Goal: Task Accomplishment & Management: Manage account settings

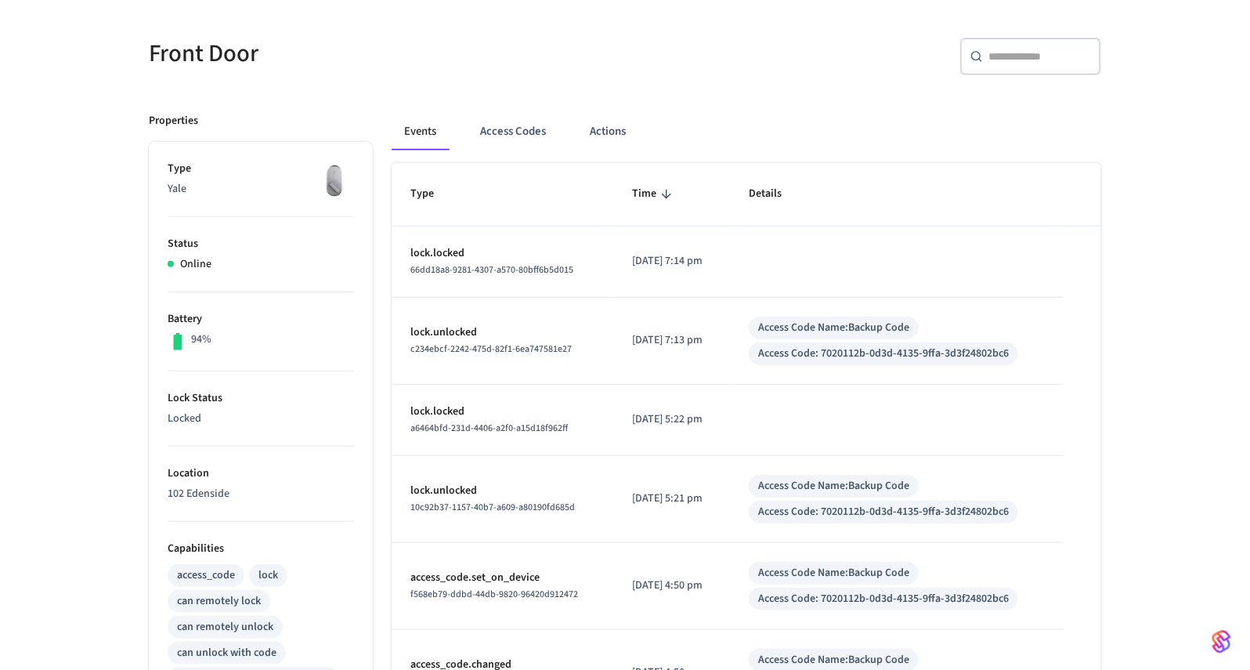
scroll to position [69, 0]
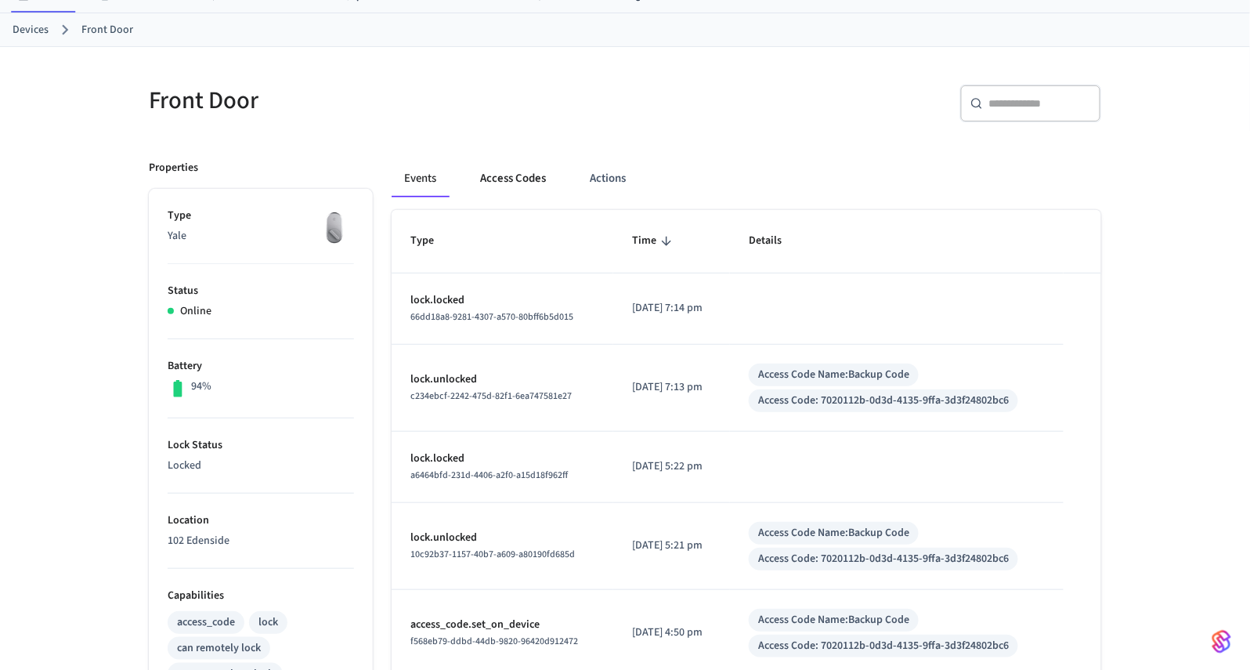
click at [506, 172] on button "Access Codes" at bounding box center [513, 179] width 91 height 38
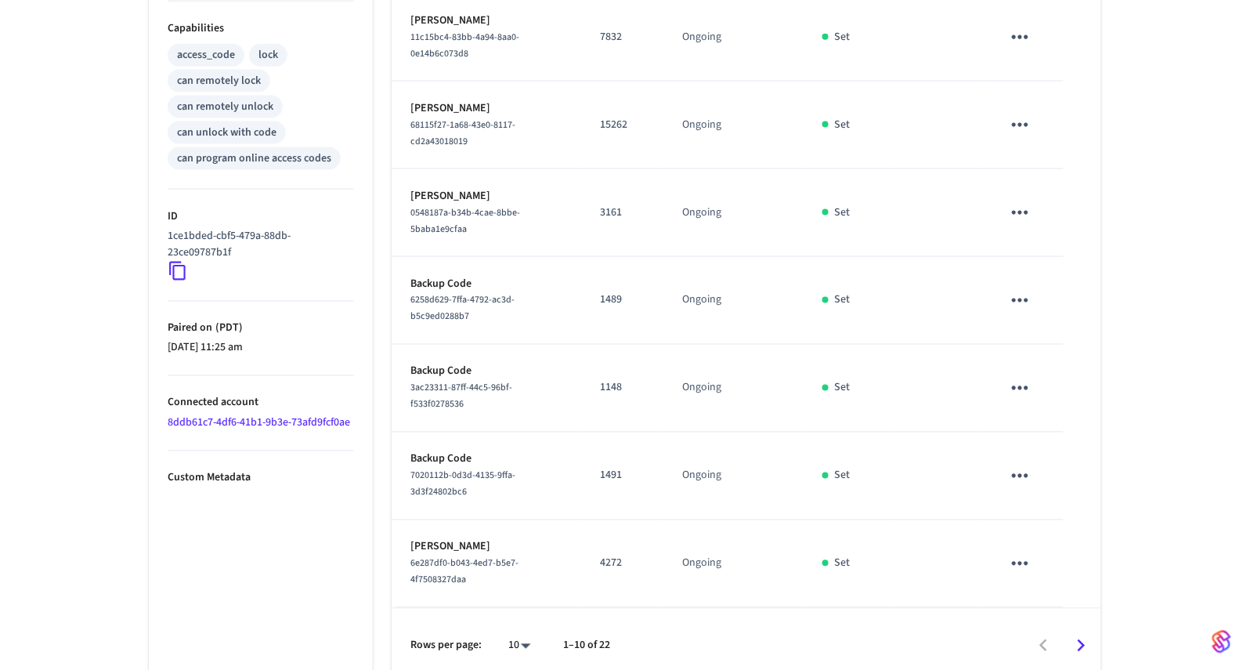
scroll to position [0, 0]
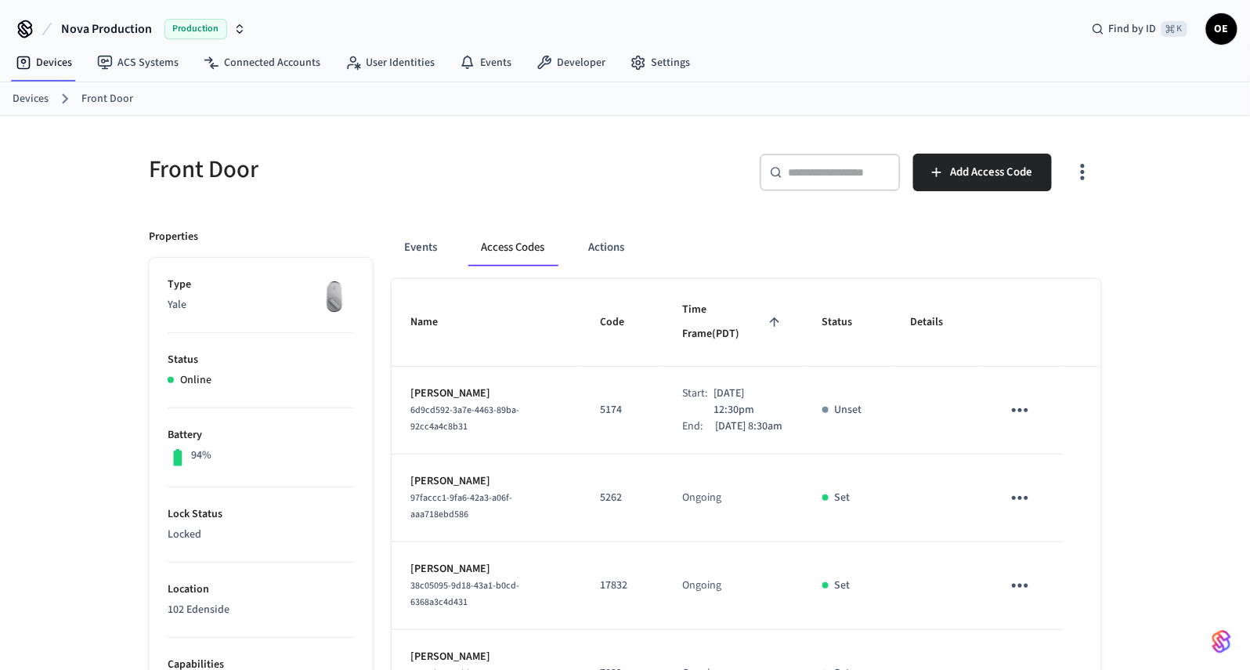
click at [841, 334] on th "Status" at bounding box center [848, 323] width 89 height 88
click at [841, 310] on span "Status" at bounding box center [848, 322] width 51 height 24
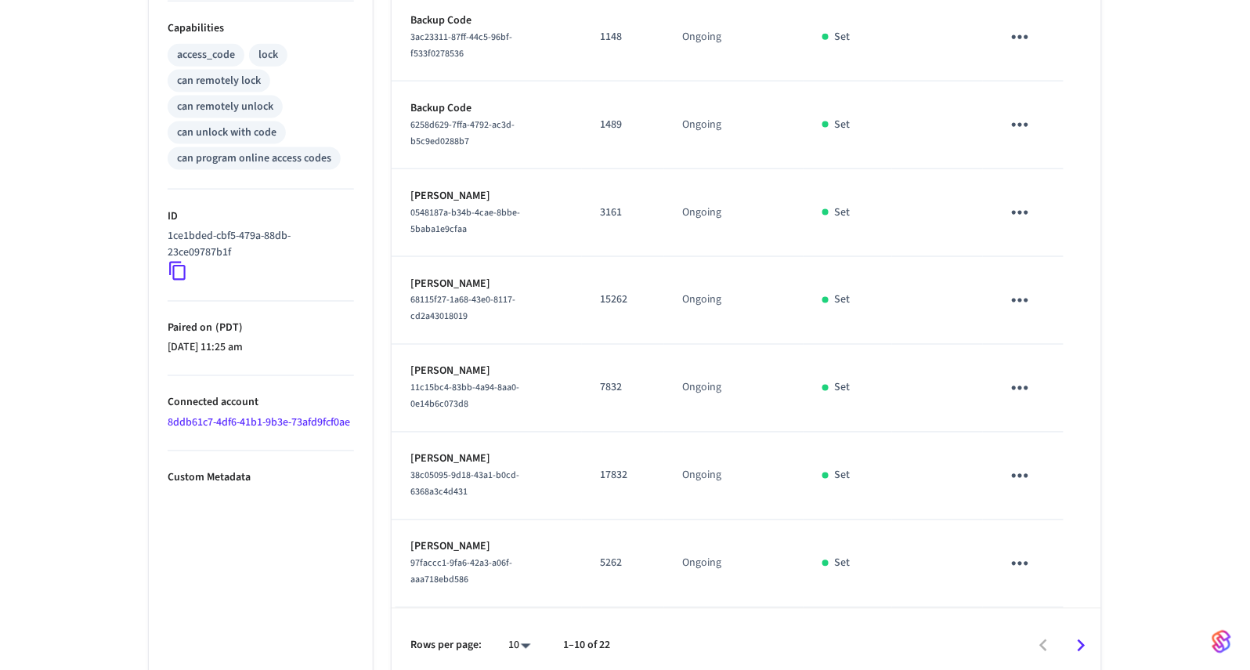
click at [516, 642] on body "Nova Production Production Find by ID ⌘ K OE Devices ACS Systems Connected Acco…" at bounding box center [625, 24] width 1250 height 1320
click at [525, 642] on li "All" at bounding box center [514, 626] width 42 height 42
type input "**"
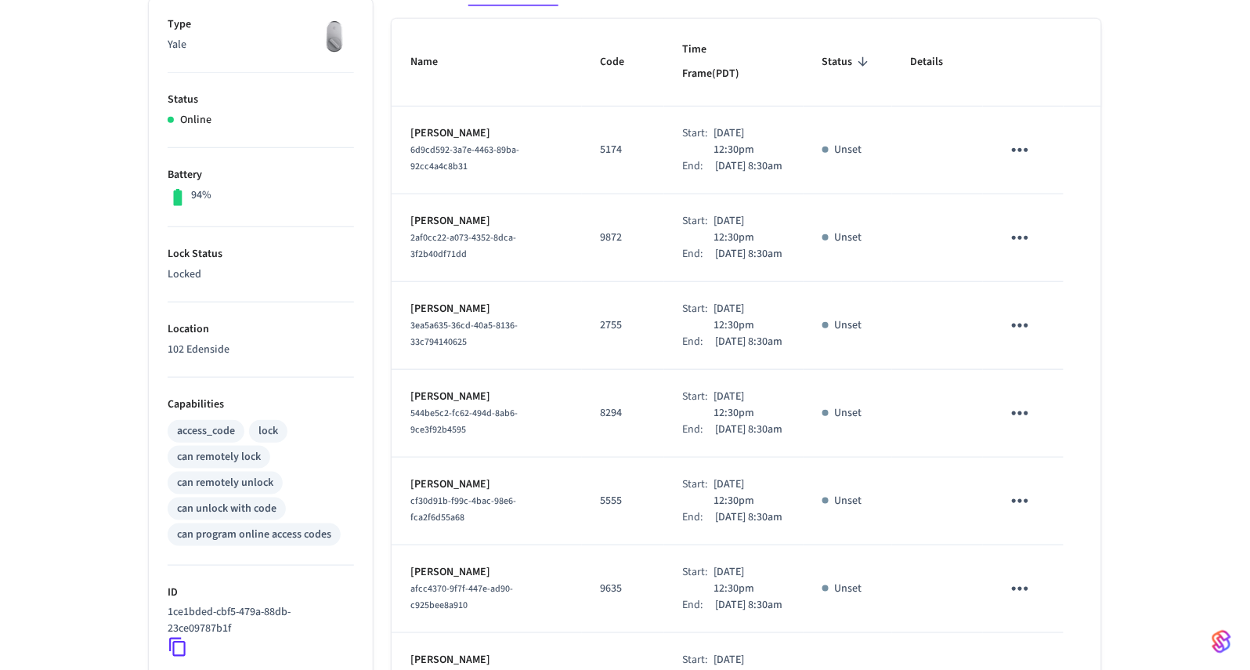
scroll to position [0, 0]
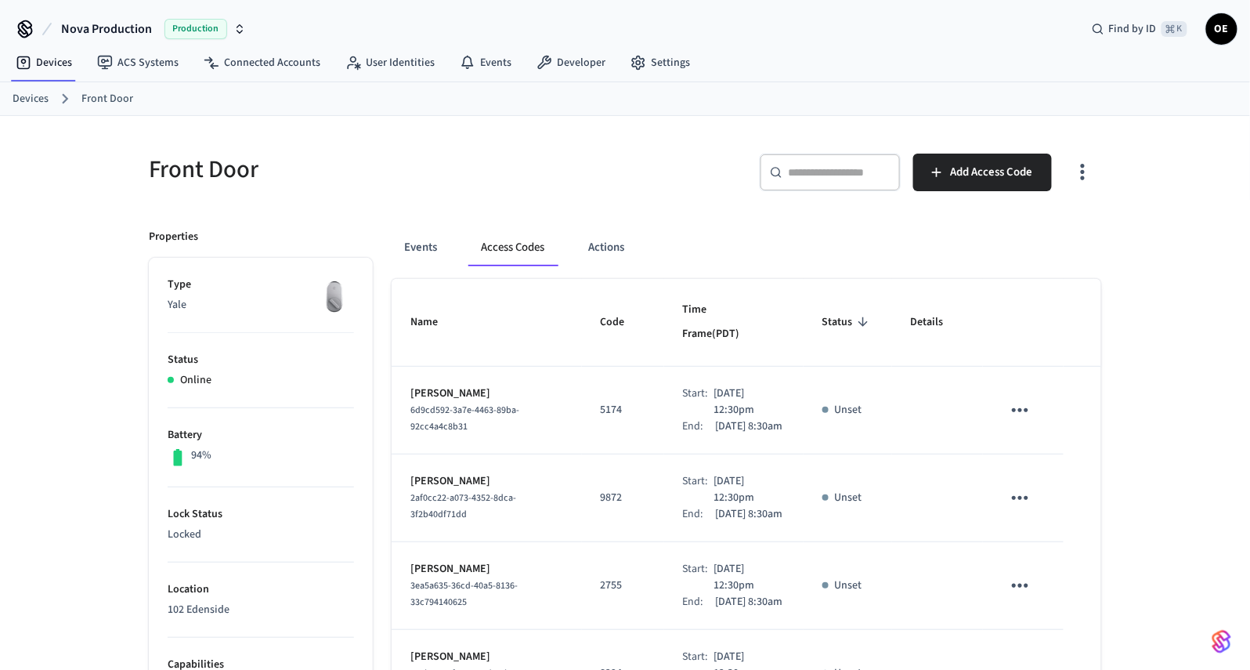
click at [861, 317] on span "Status" at bounding box center [848, 322] width 51 height 24
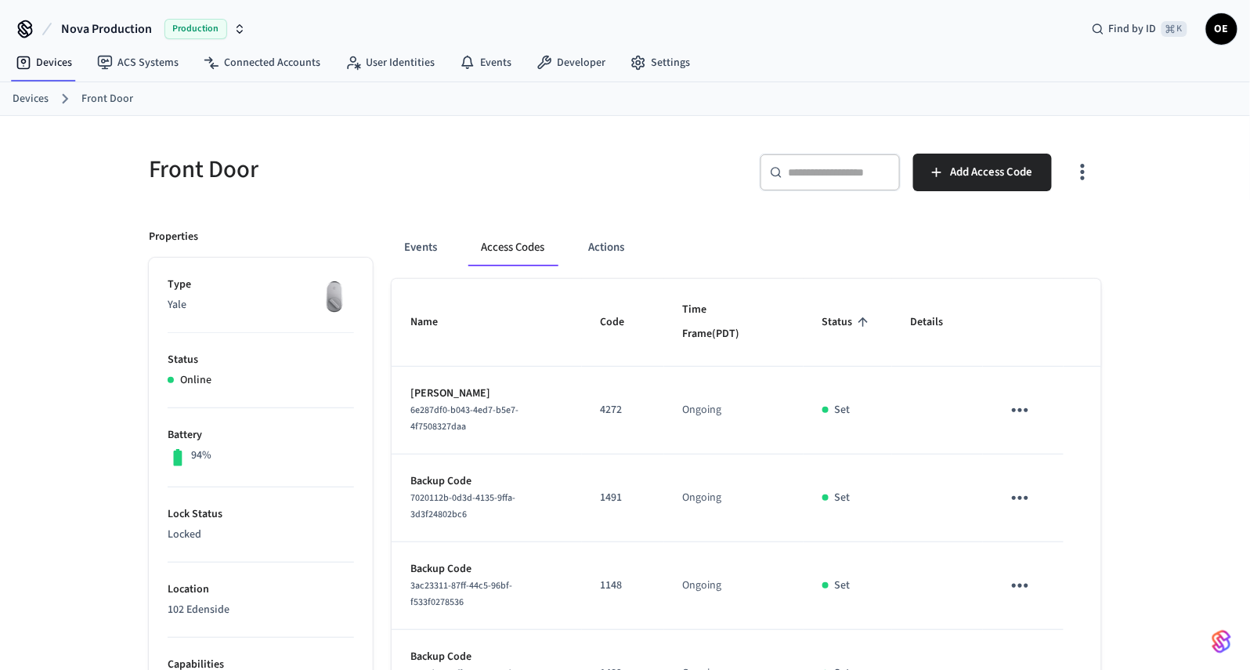
click at [862, 315] on icon "sticky table" at bounding box center [863, 322] width 14 height 14
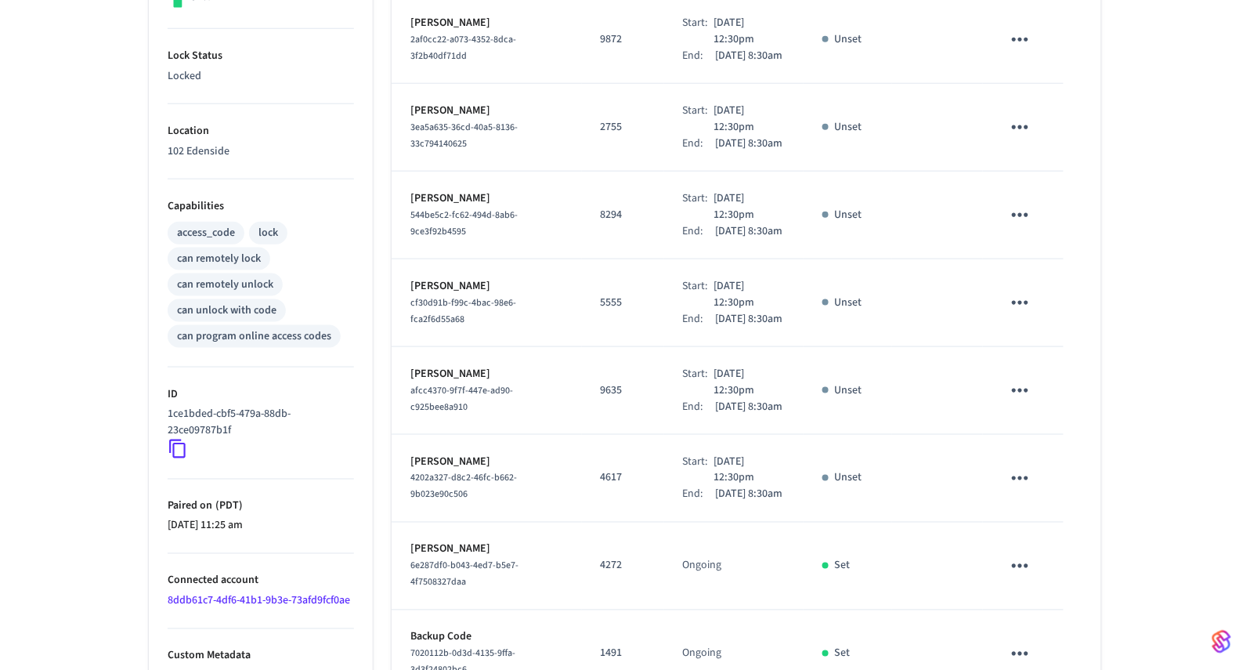
scroll to position [507, 0]
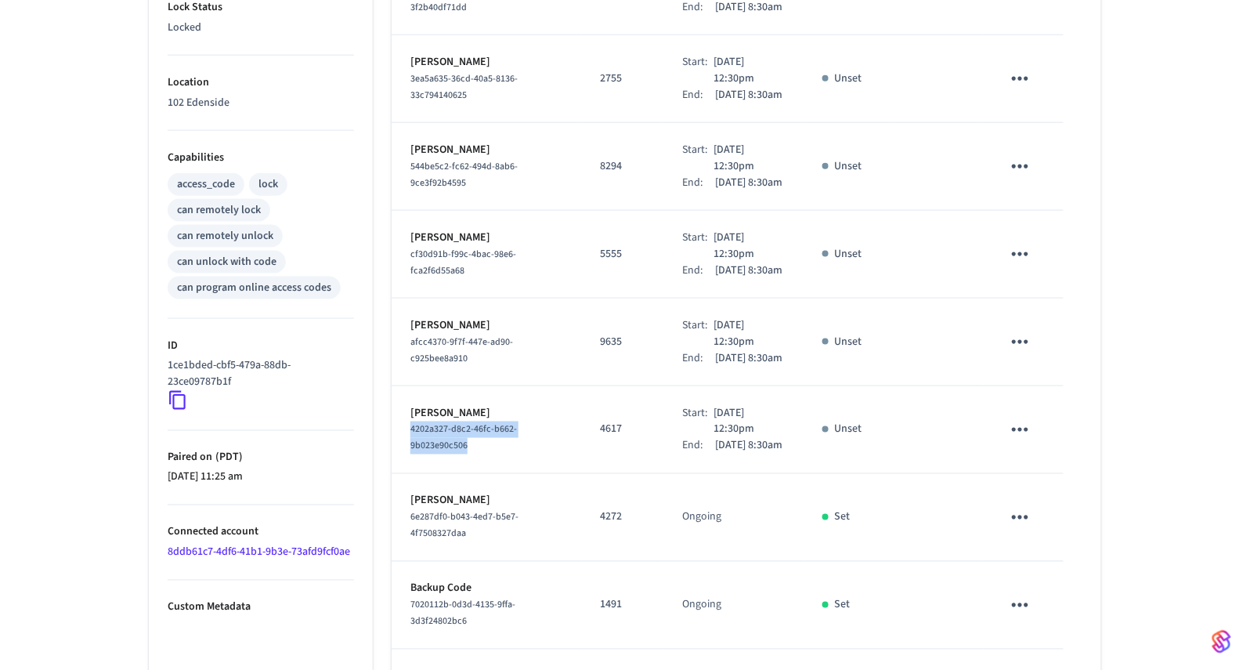
drag, startPoint x: 473, startPoint y: 527, endPoint x: 404, endPoint y: 513, distance: 70.4
click at [404, 474] on td "Cary Ombres 4202a327-d8c2-46fc-b662-9b023e90c506" at bounding box center [487, 430] width 190 height 88
copy span "4202a327-d8c2-46fc-b662-9b023e90c506"
click at [454, 365] on span "afcc4370-9f7f-447e-ad90-c925bee8a910" at bounding box center [462, 350] width 103 height 30
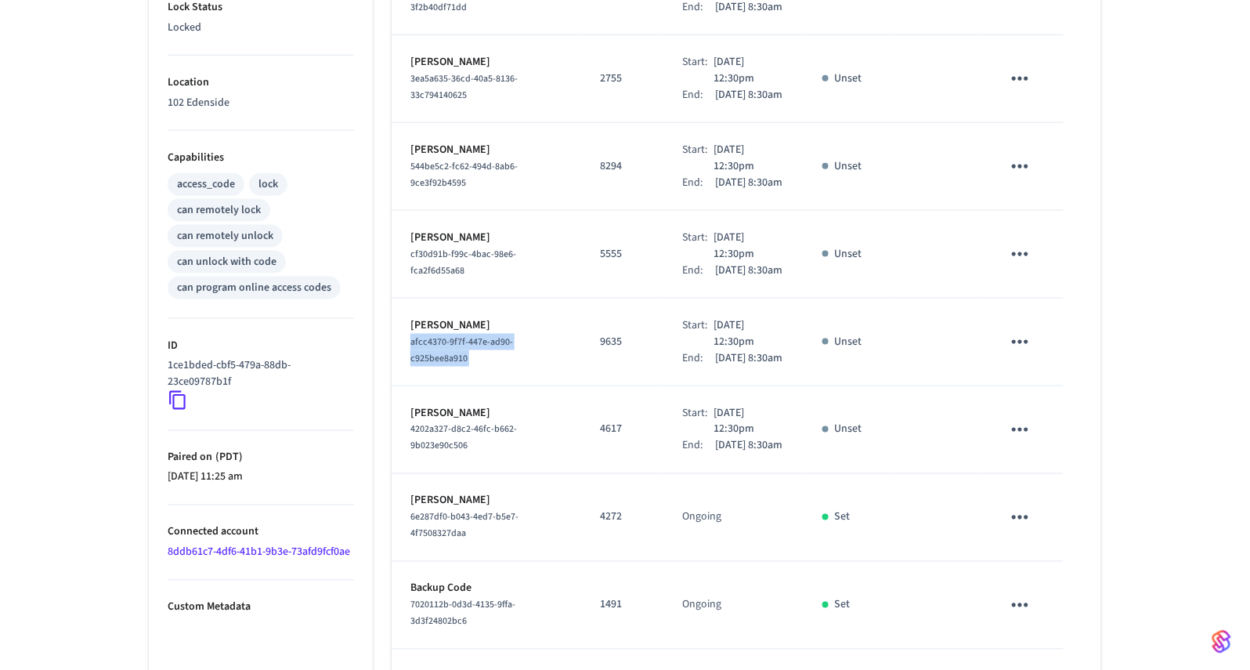
click at [454, 365] on span "afcc4370-9f7f-447e-ad90-c925bee8a910" at bounding box center [462, 350] width 103 height 30
copy span "afcc4370-9f7f-447e-ad90-c925bee8a910"
click at [427, 277] on span "cf30d91b-f99c-4bac-98e6-fca2f6d55a68" at bounding box center [464, 263] width 106 height 30
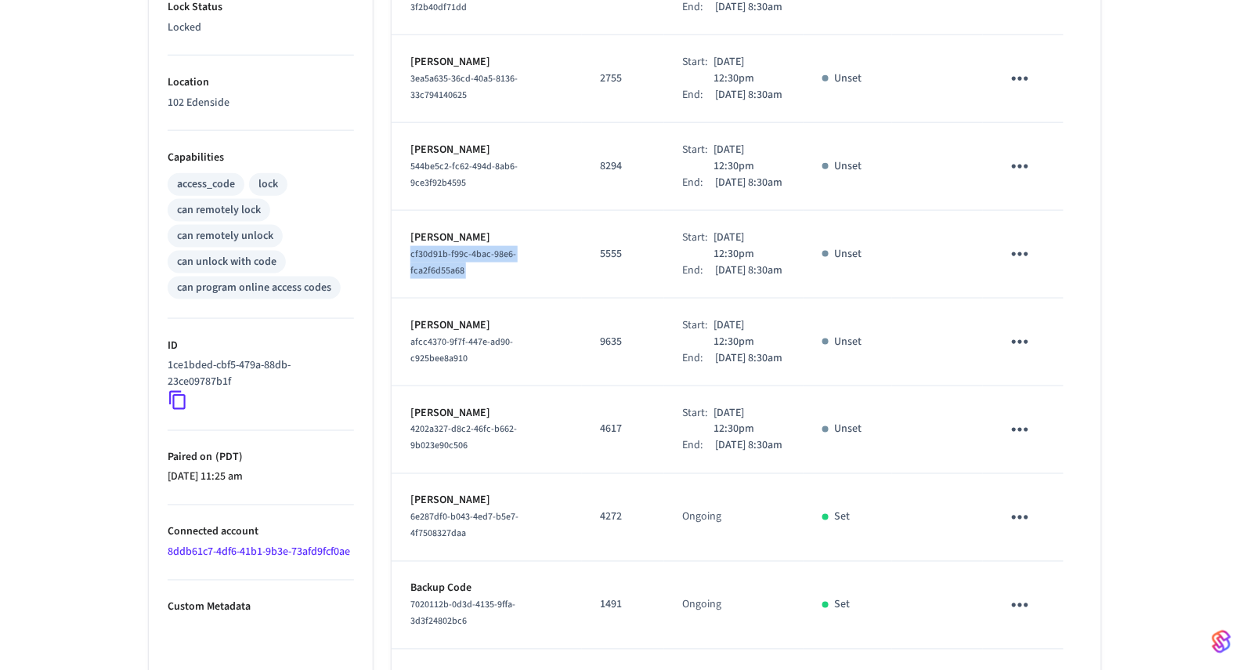
copy span "cf30d91b-f99c-4bac-98e6-fca2f6d55a68"
click at [448, 190] on span "544be5c2-fc62-494d-8ab6-9ce3f92b4595" at bounding box center [464, 175] width 107 height 30
copy span "544be5c2-fc62-494d-8ab6-9ce3f92b4595"
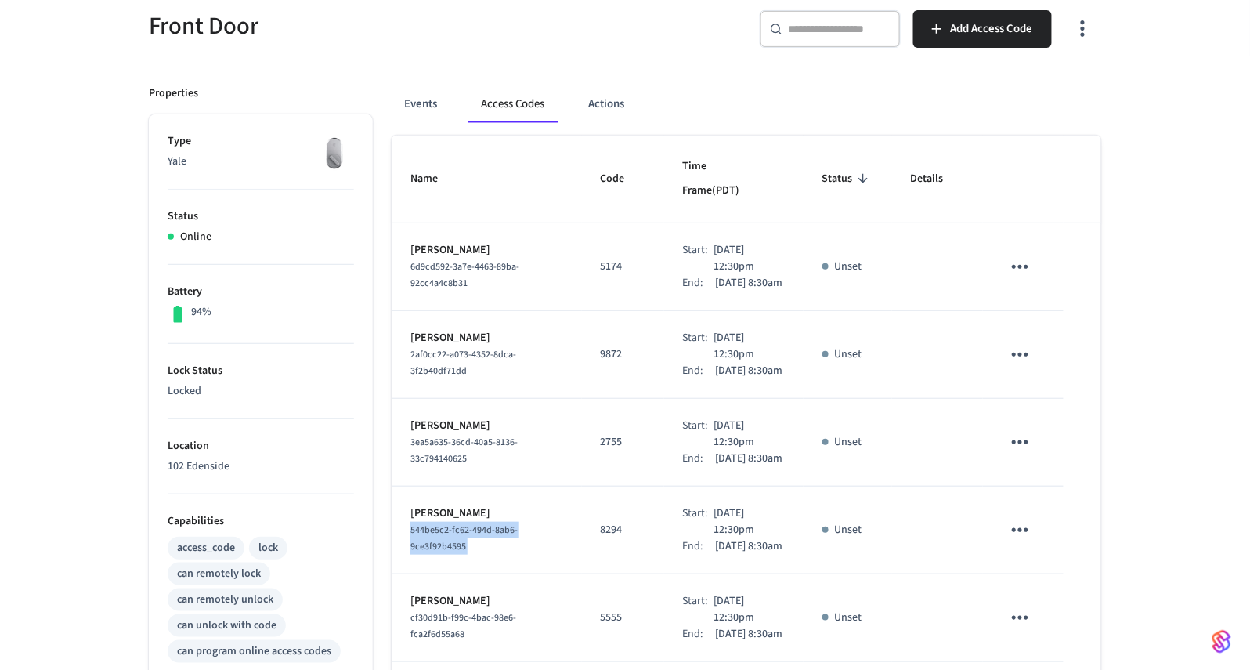
scroll to position [94, 0]
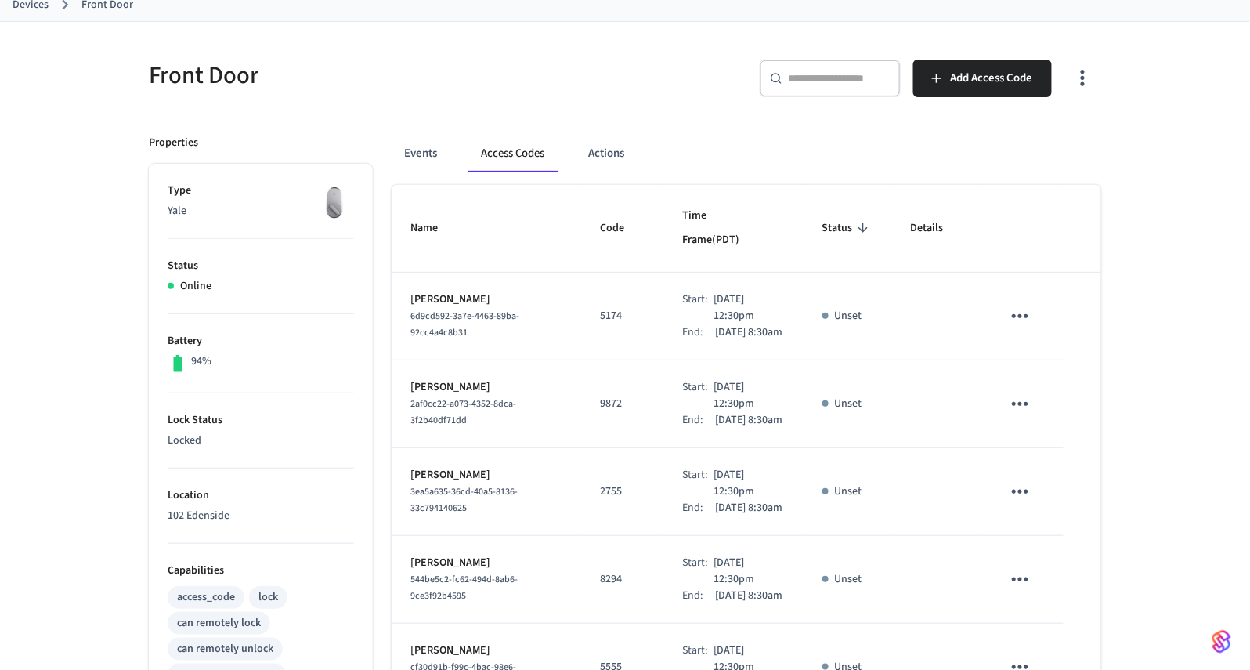
click at [452, 515] on span "3ea5a635-36cd-40a5-8136-33c794140625" at bounding box center [464, 500] width 107 height 30
copy span "3ea5a635-36cd-40a5-8136-33c794140625"
click at [426, 406] on span "2af0cc22-a073-4352-8dca-3f2b40df71dd" at bounding box center [464, 412] width 106 height 30
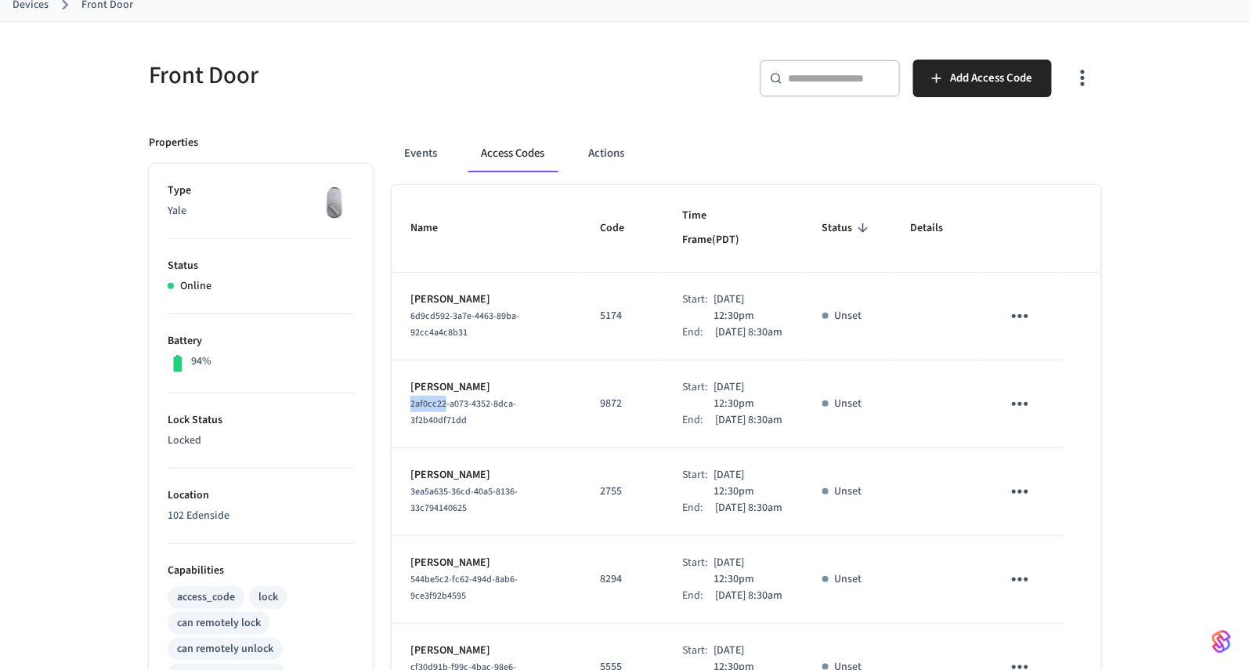
click at [426, 406] on span "2af0cc22-a073-4352-8dca-3f2b40df71dd" at bounding box center [464, 412] width 106 height 30
copy span "2af0cc22-a073-4352-8dca-3f2b40df71dd"
click at [456, 309] on span "6d9cd592-3a7e-4463-89ba-92cc4a4c8b31" at bounding box center [465, 324] width 109 height 30
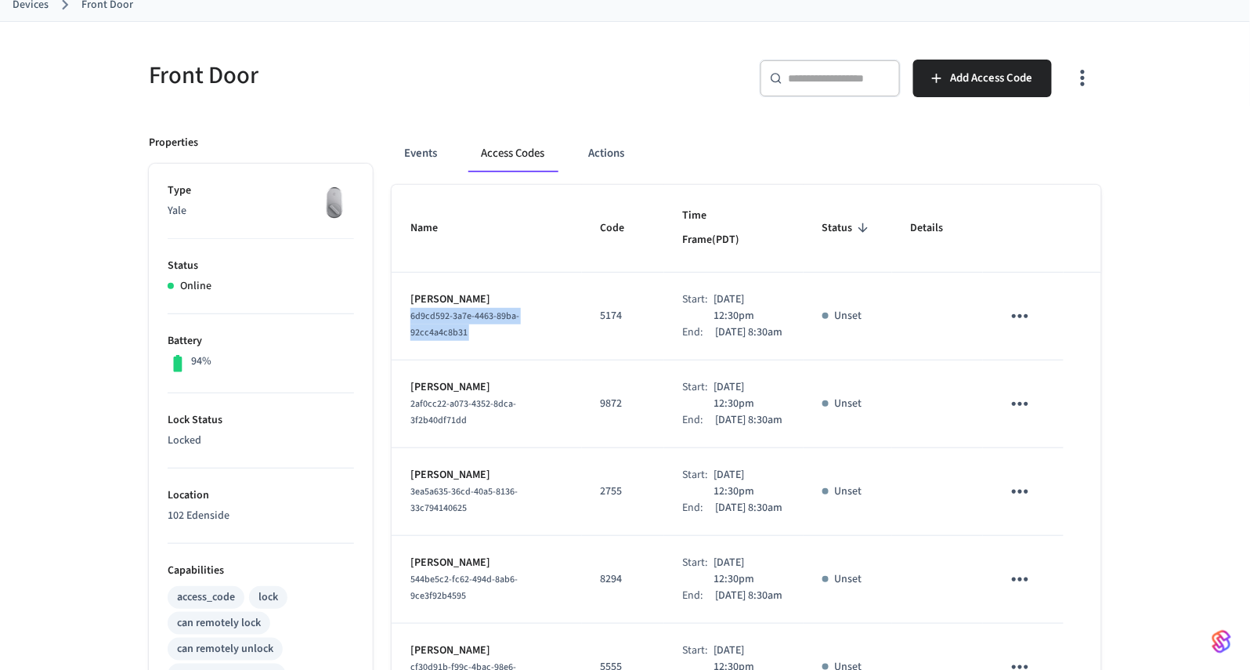
click at [456, 309] on span "6d9cd592-3a7e-4463-89ba-92cc4a4c8b31" at bounding box center [465, 324] width 109 height 30
copy span "6d9cd592-3a7e-4463-89ba-92cc4a4c8b31"
click at [865, 85] on div "​ ​" at bounding box center [830, 79] width 141 height 38
paste input "****"
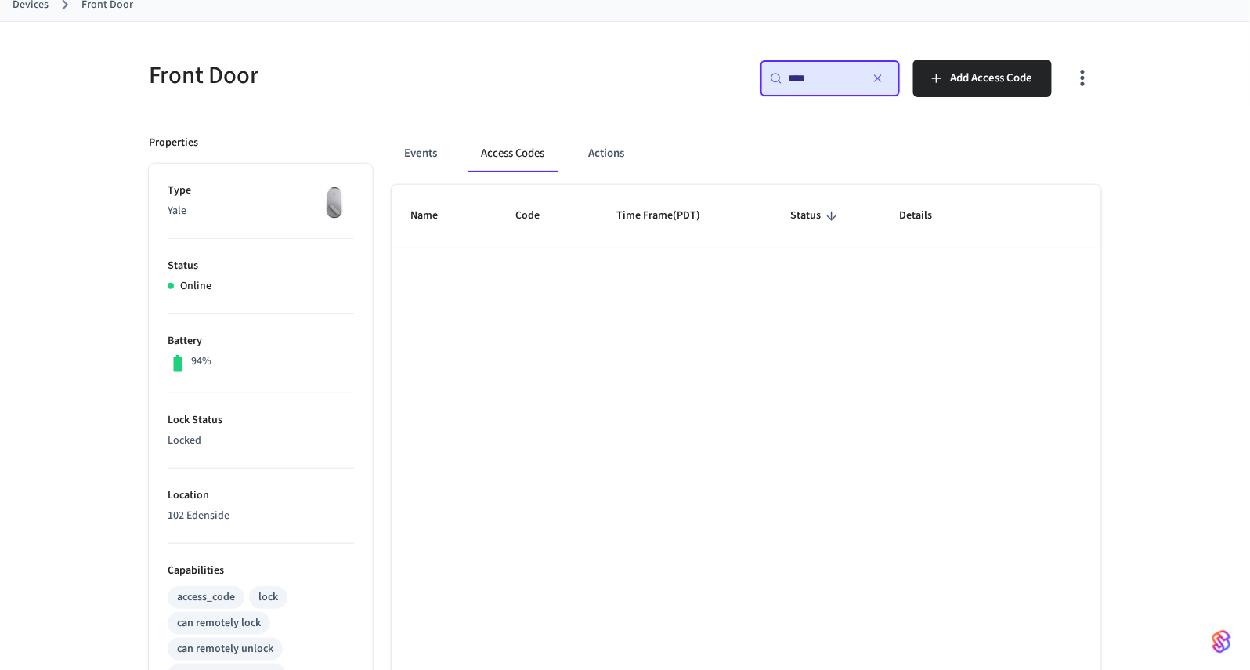
type input "****"
click at [586, 123] on div "Events Access Codes Actions Name Code Time Frame (PDT) Status Details Rows per …" at bounding box center [737, 583] width 729 height 935
click at [876, 79] on icon "button" at bounding box center [878, 78] width 6 height 6
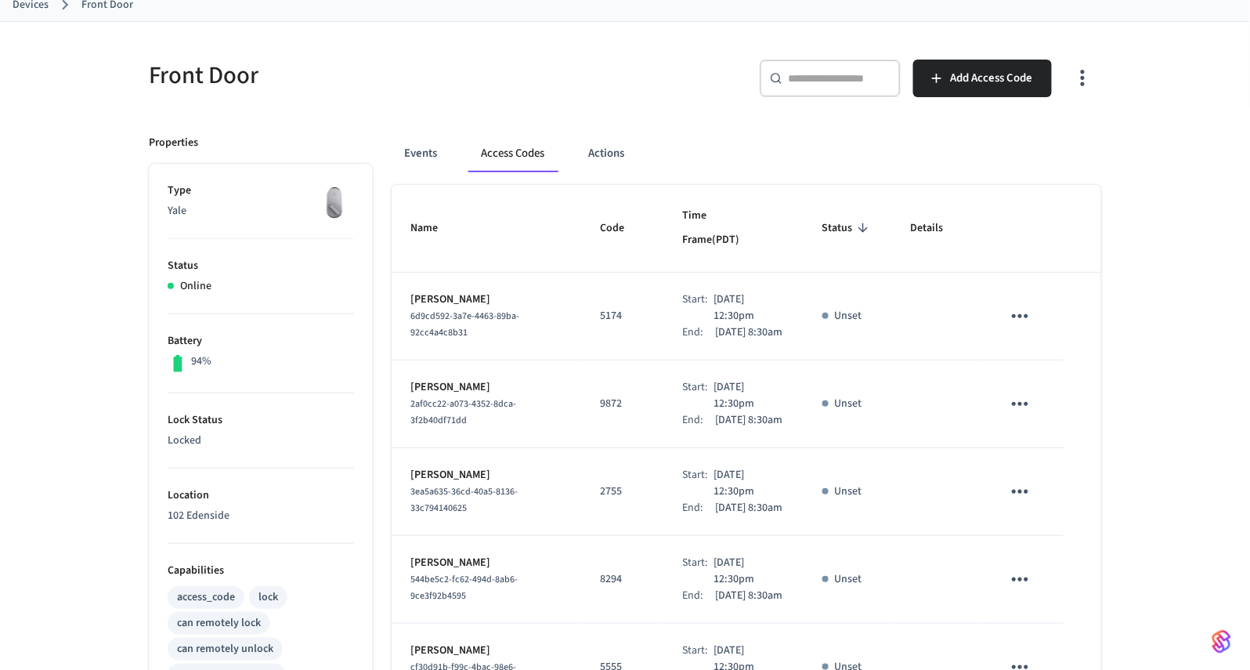
click at [1071, 79] on icon "button" at bounding box center [1083, 78] width 24 height 24
click at [1050, 152] on li "Show unmanaged access codes on device" at bounding box center [983, 142] width 220 height 42
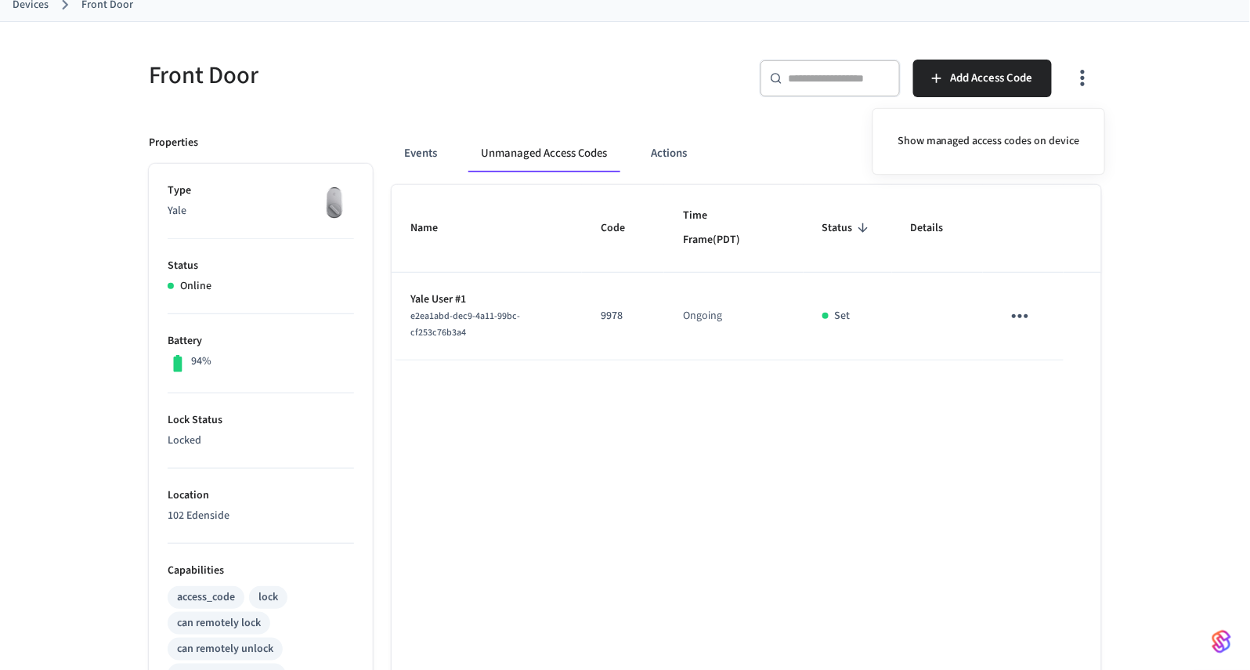
click at [984, 454] on div at bounding box center [625, 335] width 1250 height 670
click at [1075, 66] on icon "button" at bounding box center [1083, 78] width 24 height 24
click at [1055, 154] on li "Show managed access codes on device" at bounding box center [989, 142] width 208 height 42
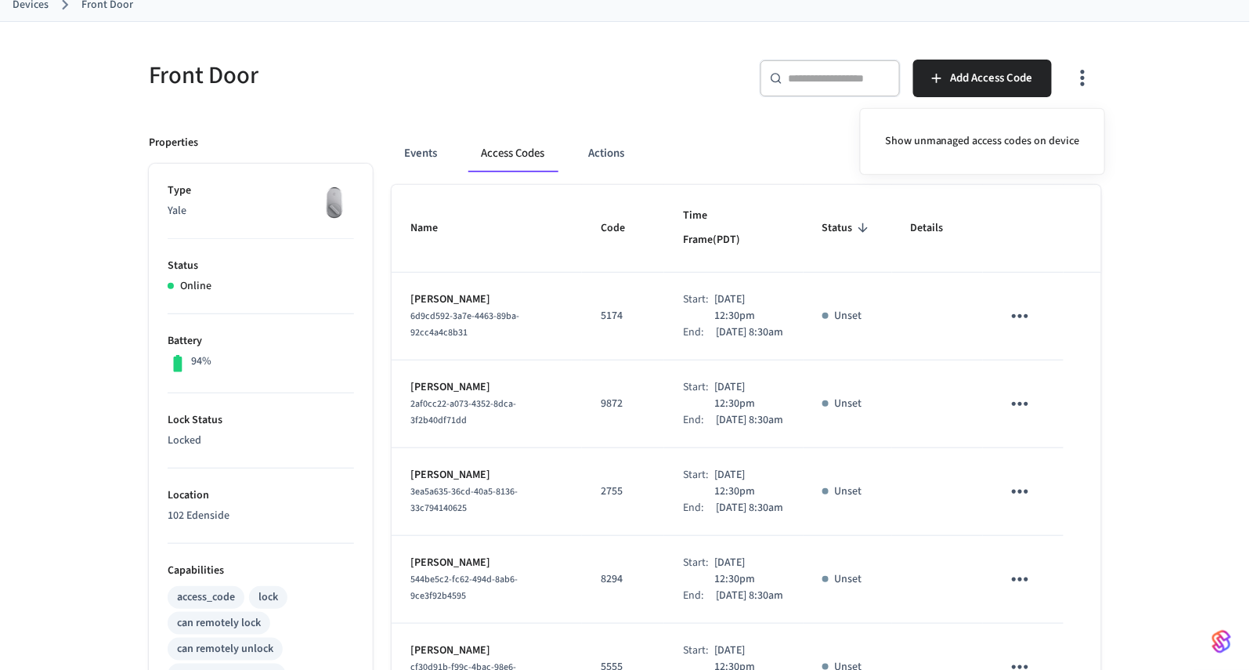
click at [844, 81] on div at bounding box center [625, 335] width 1250 height 670
click at [844, 81] on input "text" at bounding box center [840, 79] width 102 height 16
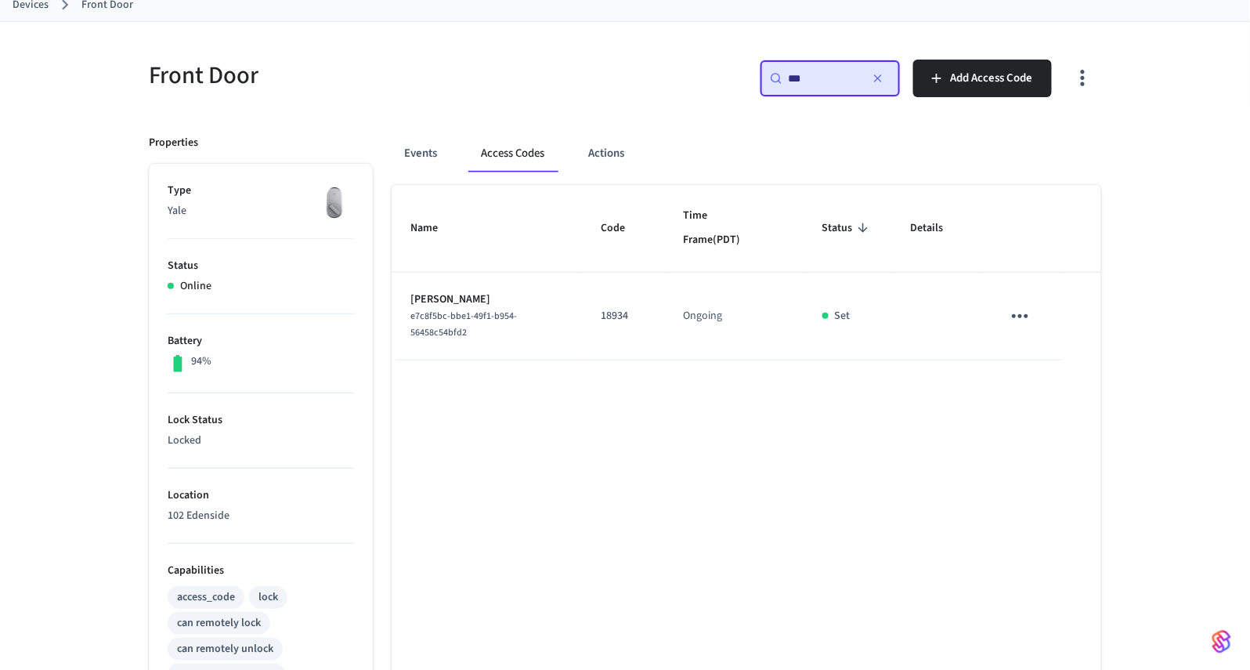
type input "****"
